Goal: Information Seeking & Learning: Learn about a topic

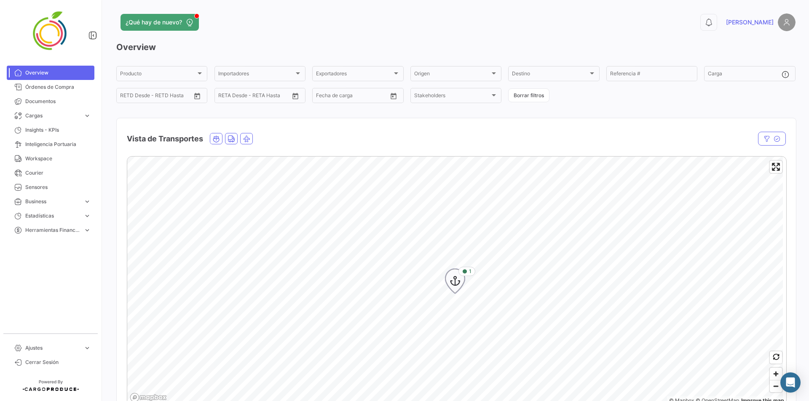
click at [453, 284] on icon "Map marker" at bounding box center [455, 282] width 12 height 18
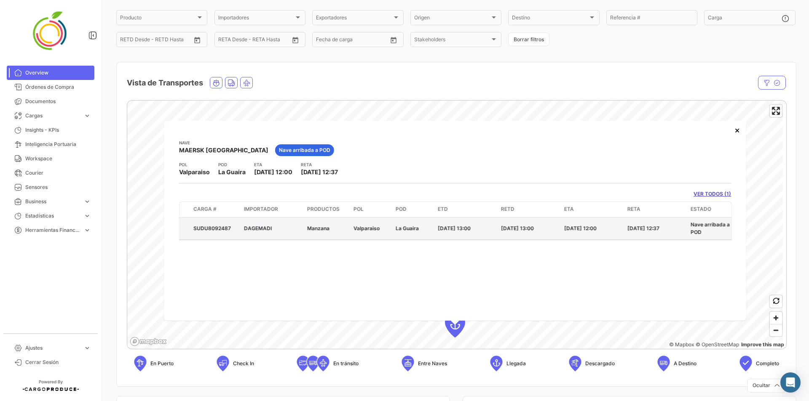
scroll to position [70, 0]
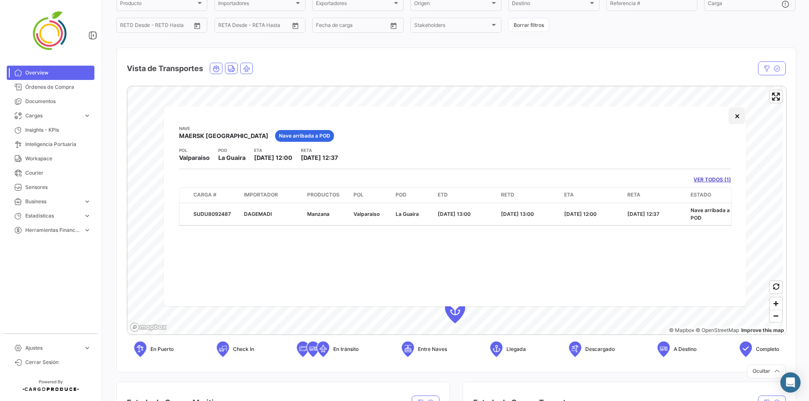
click at [738, 117] on button "×" at bounding box center [736, 115] width 17 height 17
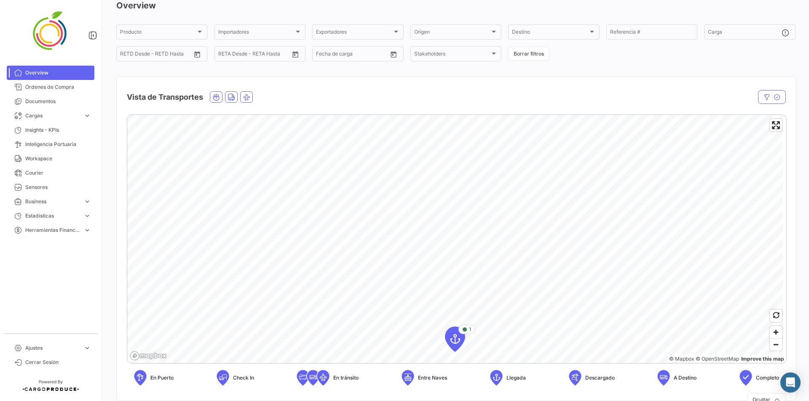
scroll to position [0, 0]
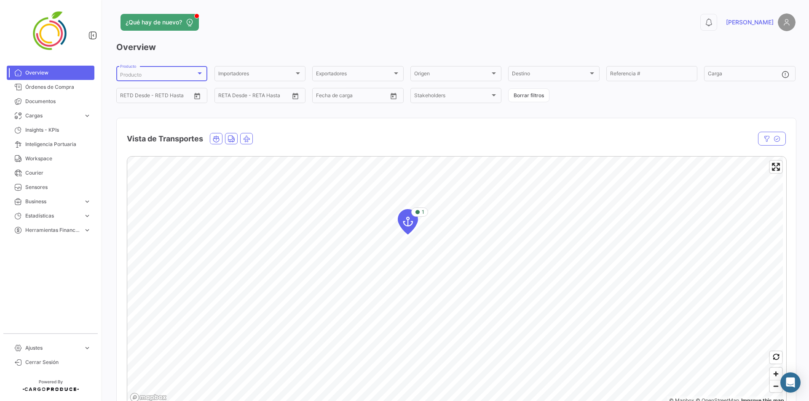
click at [167, 74] on div "Producto" at bounding box center [158, 75] width 76 height 6
click at [169, 96] on span "Todos" at bounding box center [179, 90] width 118 height 15
click at [250, 74] on div "Importadores" at bounding box center [256, 75] width 76 height 6
click at [462, 123] on div at bounding box center [404, 200] width 809 height 401
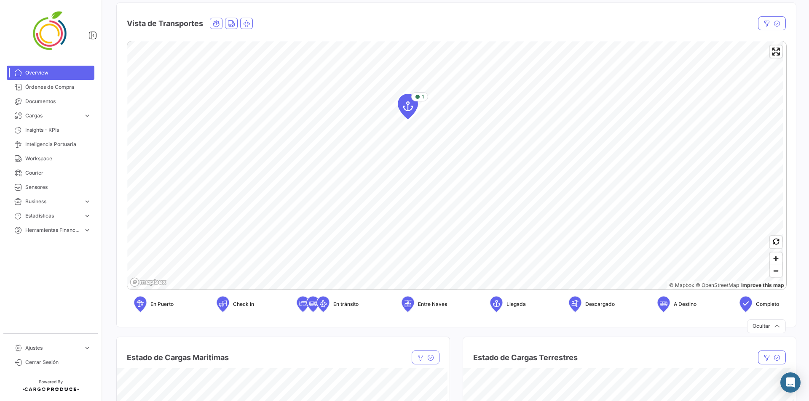
scroll to position [140, 0]
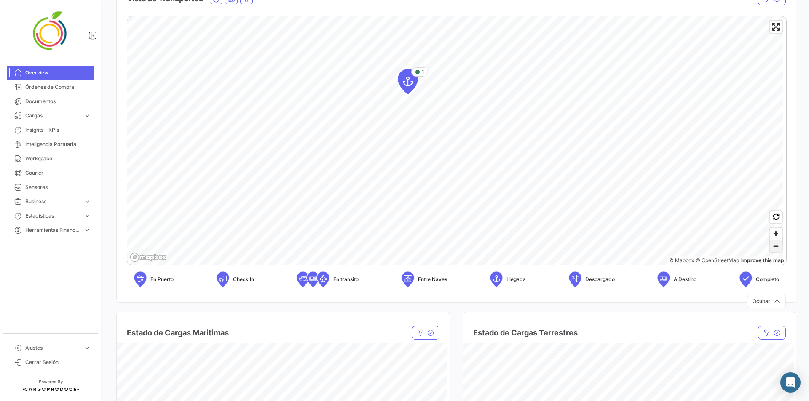
click at [773, 243] on span "Zoom out" at bounding box center [776, 247] width 12 height 12
click at [773, 246] on span "Zoom out" at bounding box center [776, 247] width 12 height 12
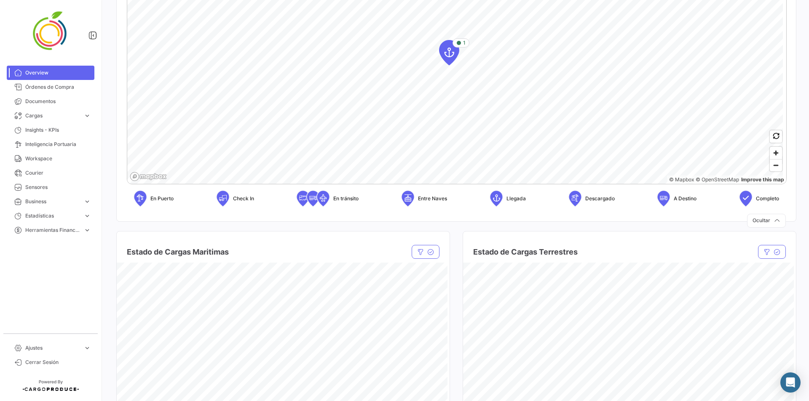
scroll to position [0, 0]
